Goal: Task Accomplishment & Management: Use online tool/utility

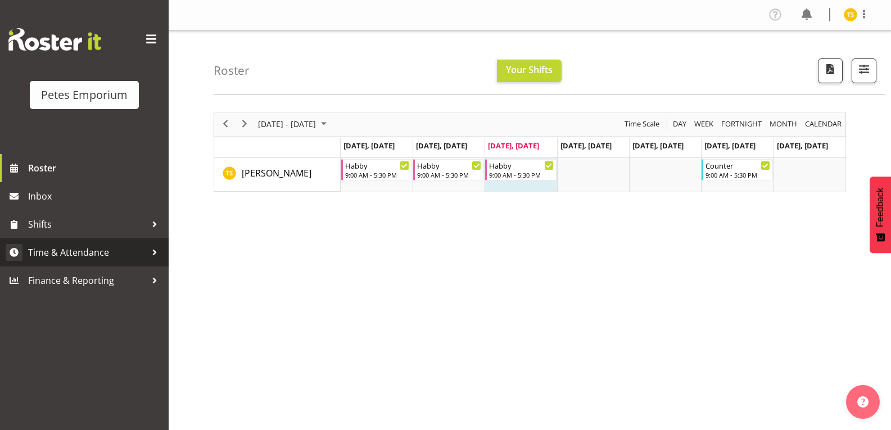
click at [81, 251] on span "Time & Attendance" at bounding box center [87, 252] width 118 height 17
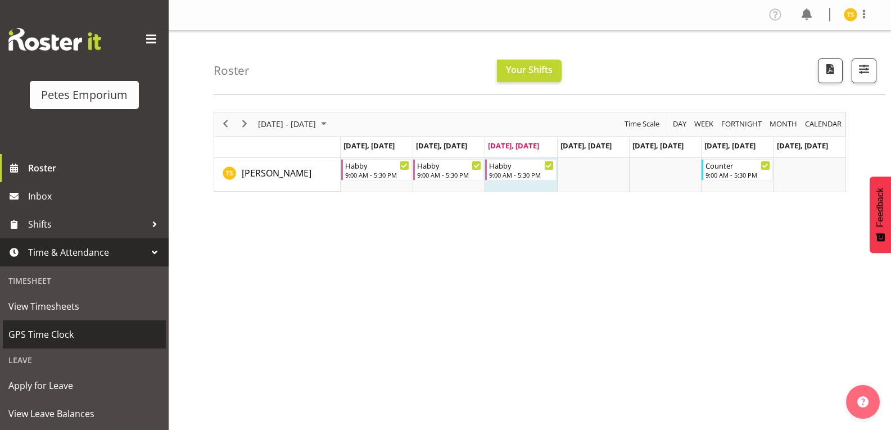
click at [72, 341] on span "GPS Time Clock" at bounding box center [84, 334] width 152 height 17
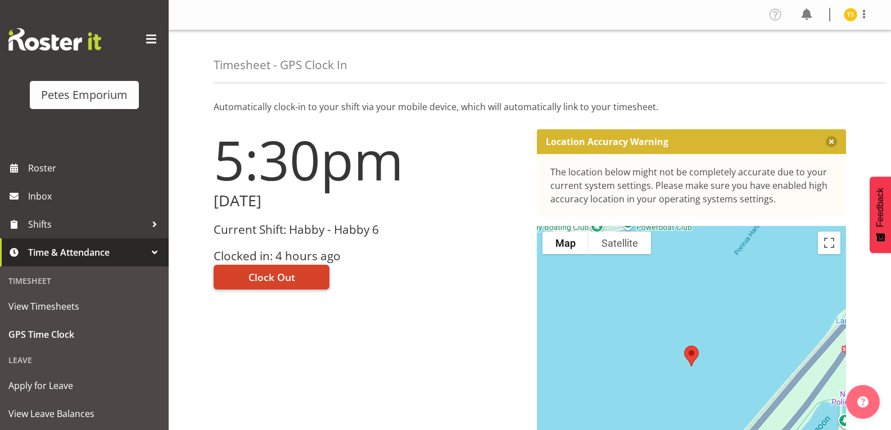
click at [283, 271] on span "Clock Out" at bounding box center [271, 277] width 47 height 15
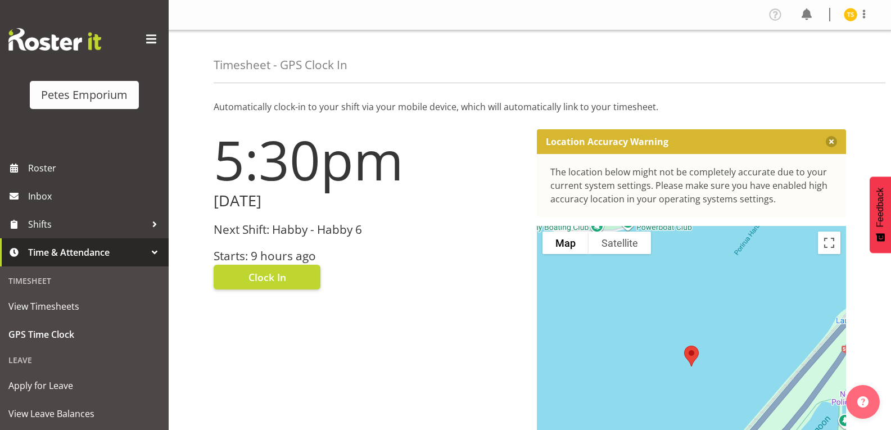
click at [419, 324] on div "5:30pm Wednesday, 13th August 2025 Next Shift: Habby - Habby 6 Starts: 9 hours …" at bounding box center [368, 318] width 323 height 391
click at [846, 12] on img at bounding box center [850, 14] width 13 height 13
click at [783, 63] on link "Log Out" at bounding box center [817, 59] width 108 height 20
